Goal: Information Seeking & Learning: Learn about a topic

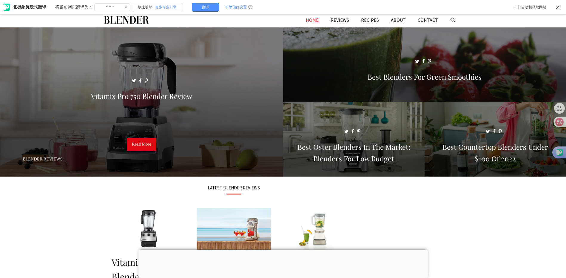
click at [282, 250] on div at bounding box center [282, 250] width 289 height 0
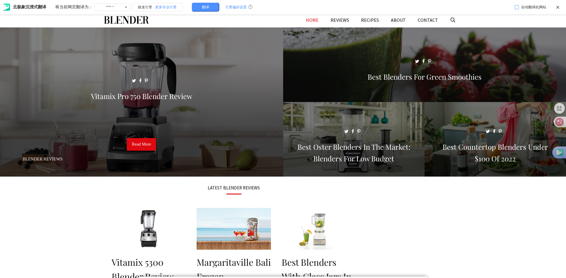
click at [516, 6] on span at bounding box center [516, 7] width 4 height 4
click at [555, 121] on icon at bounding box center [555, 122] width 6 height 6
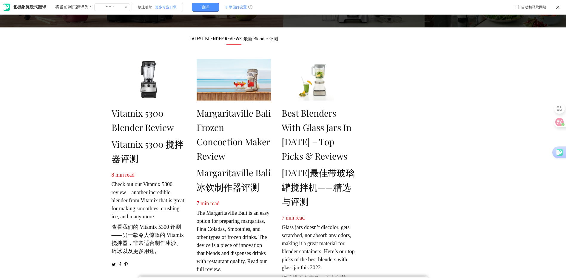
scroll to position [89, 0]
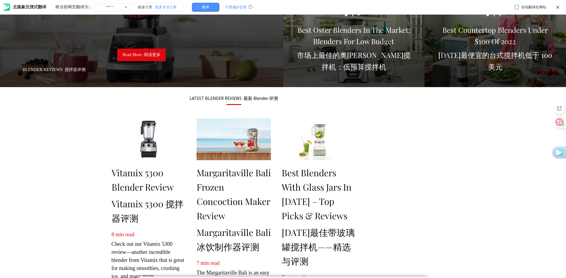
click at [309, 129] on img at bounding box center [319, 139] width 74 height 42
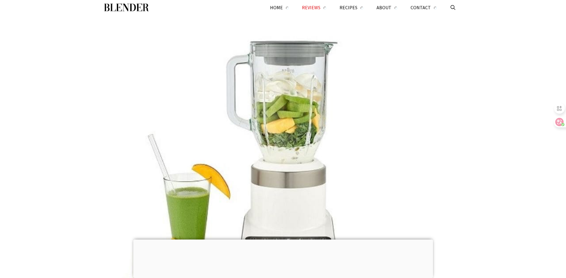
click at [283, 239] on div at bounding box center [283, 239] width 300 height 0
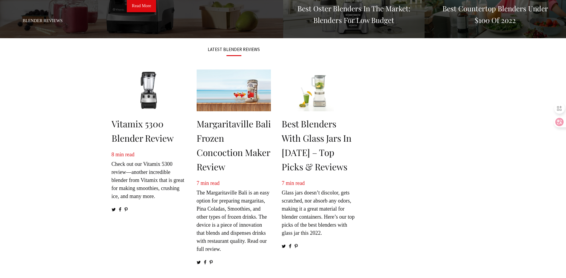
scroll to position [149, 0]
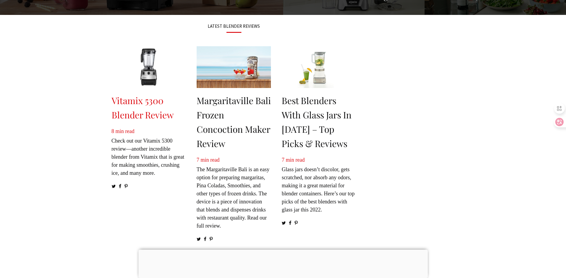
click at [143, 101] on link "Vitamix 5300 Blender Review" at bounding box center [143, 108] width 62 height 26
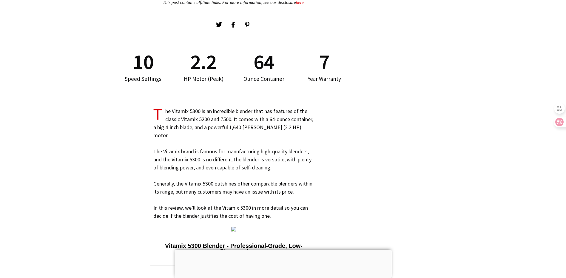
scroll to position [388, 0]
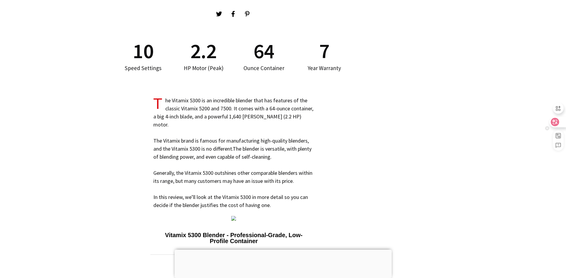
click at [555, 123] on icon at bounding box center [554, 122] width 5 height 5
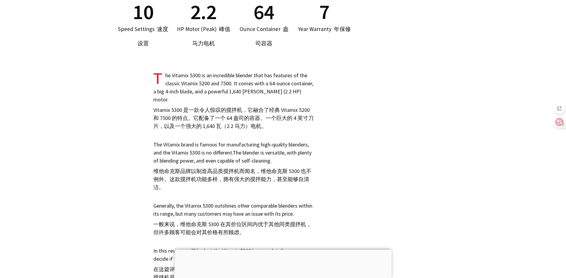
scroll to position [443, 0]
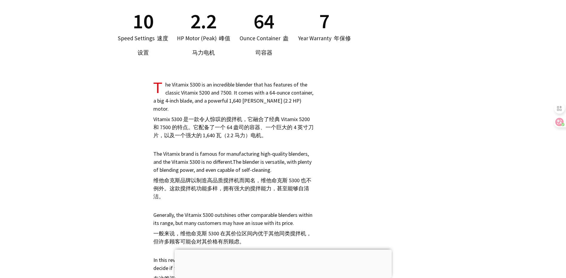
click at [282, 250] on div at bounding box center [282, 250] width 217 height 0
